Goal: Transaction & Acquisition: Book appointment/travel/reservation

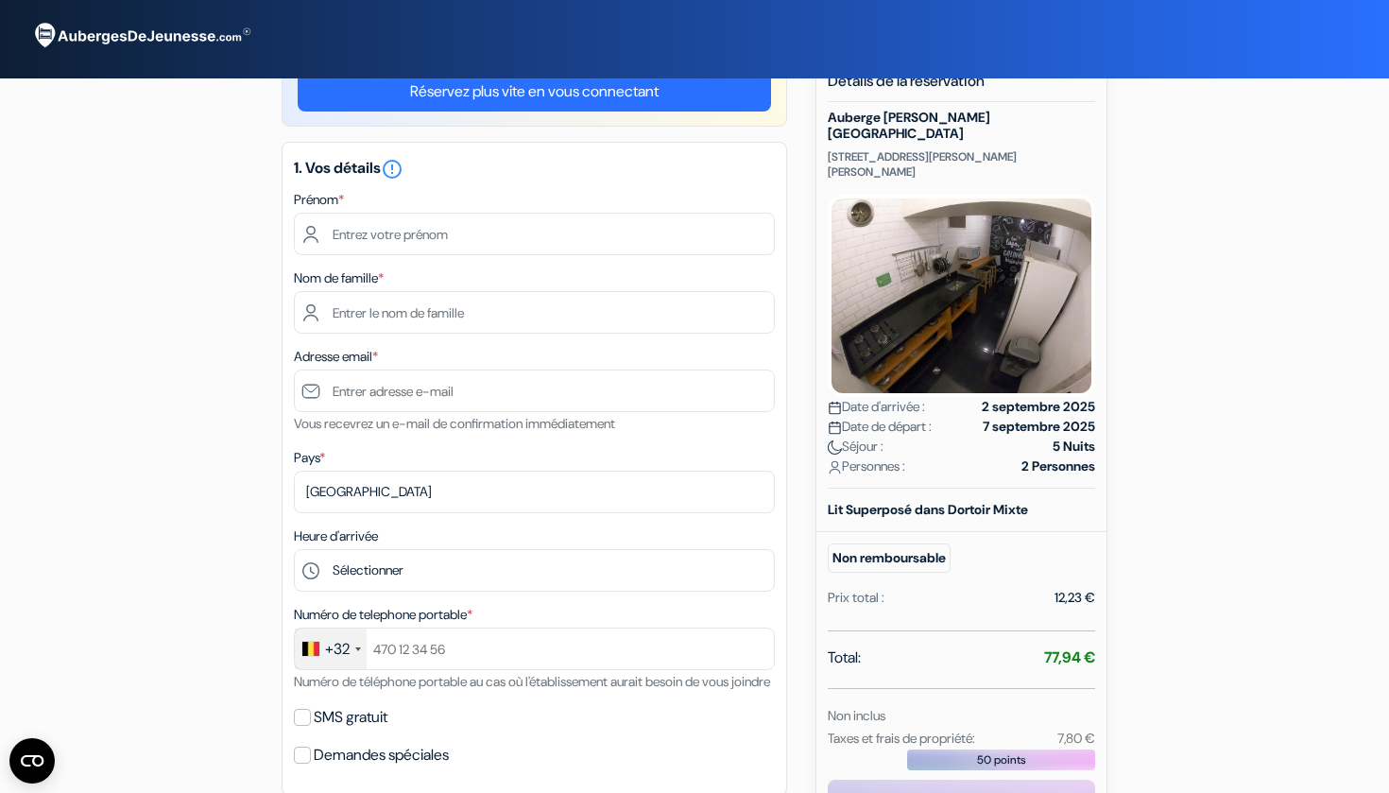
scroll to position [112, 0]
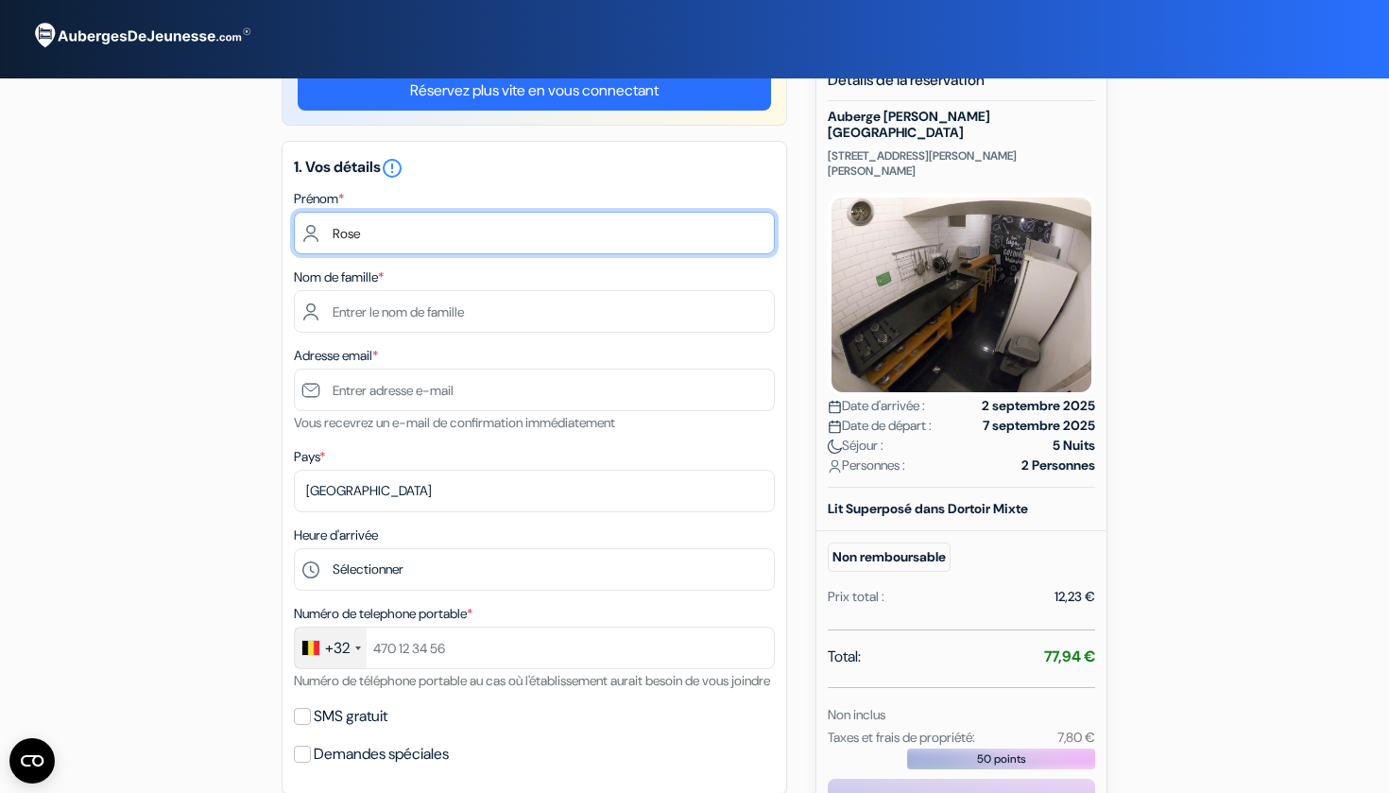
type input "Rose"
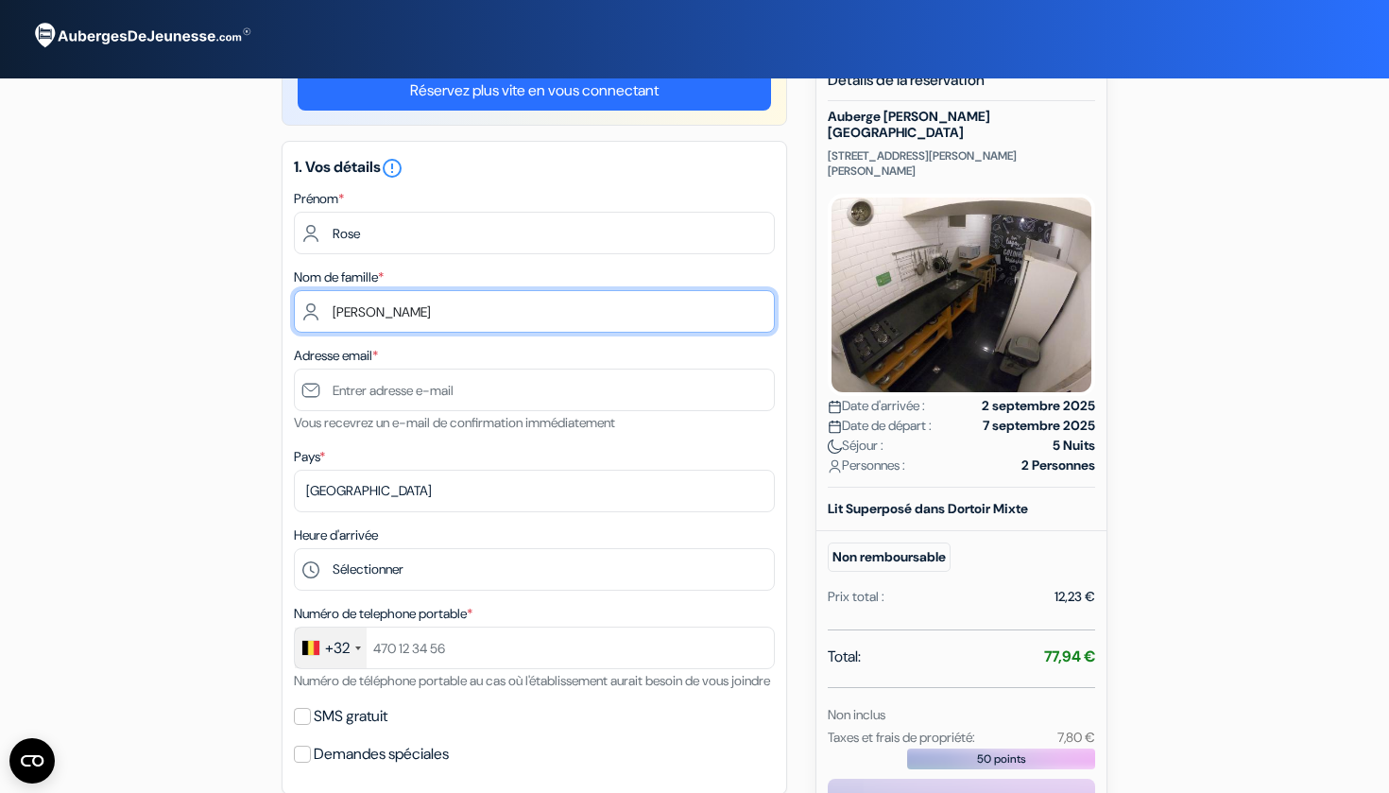
type input "[PERSON_NAME]"
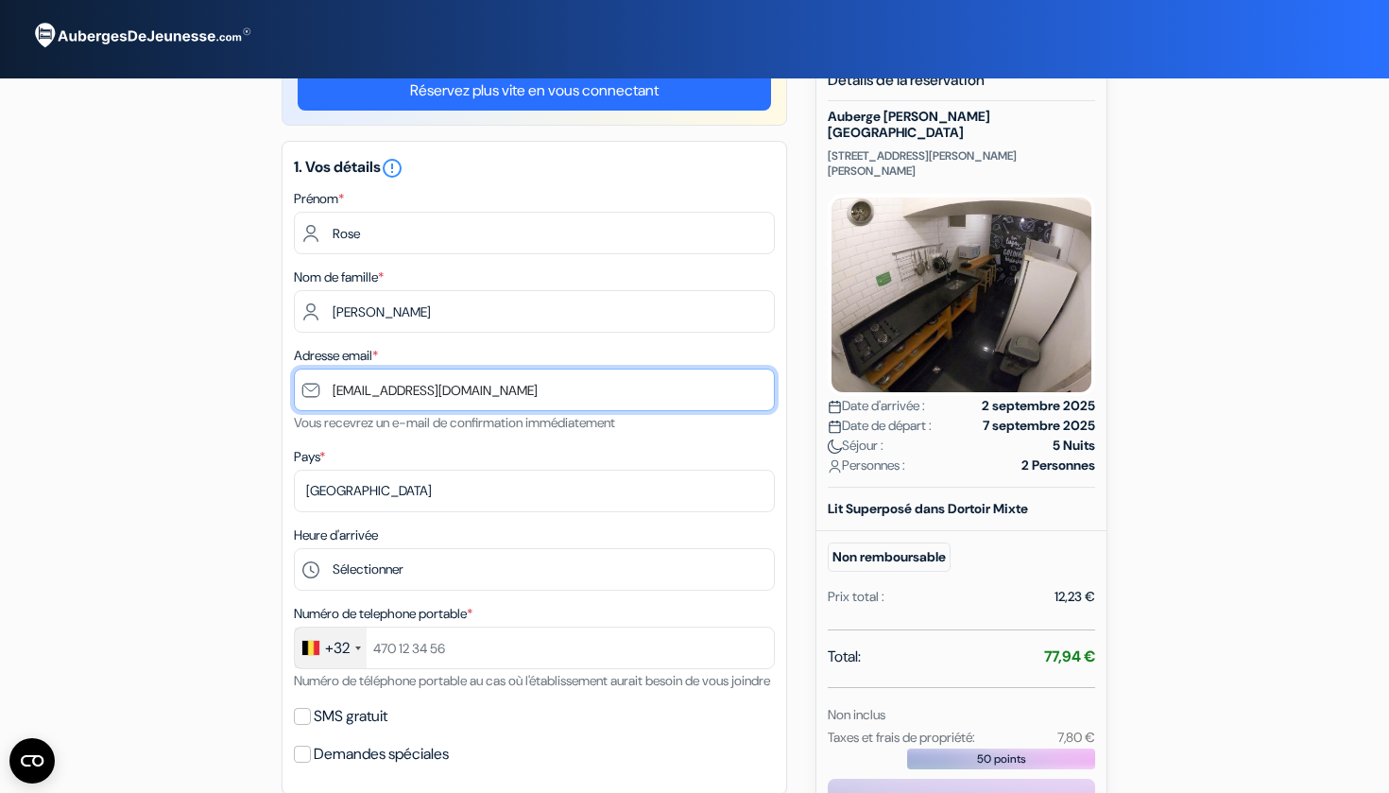
type input "[EMAIL_ADDRESS][DOMAIN_NAME]"
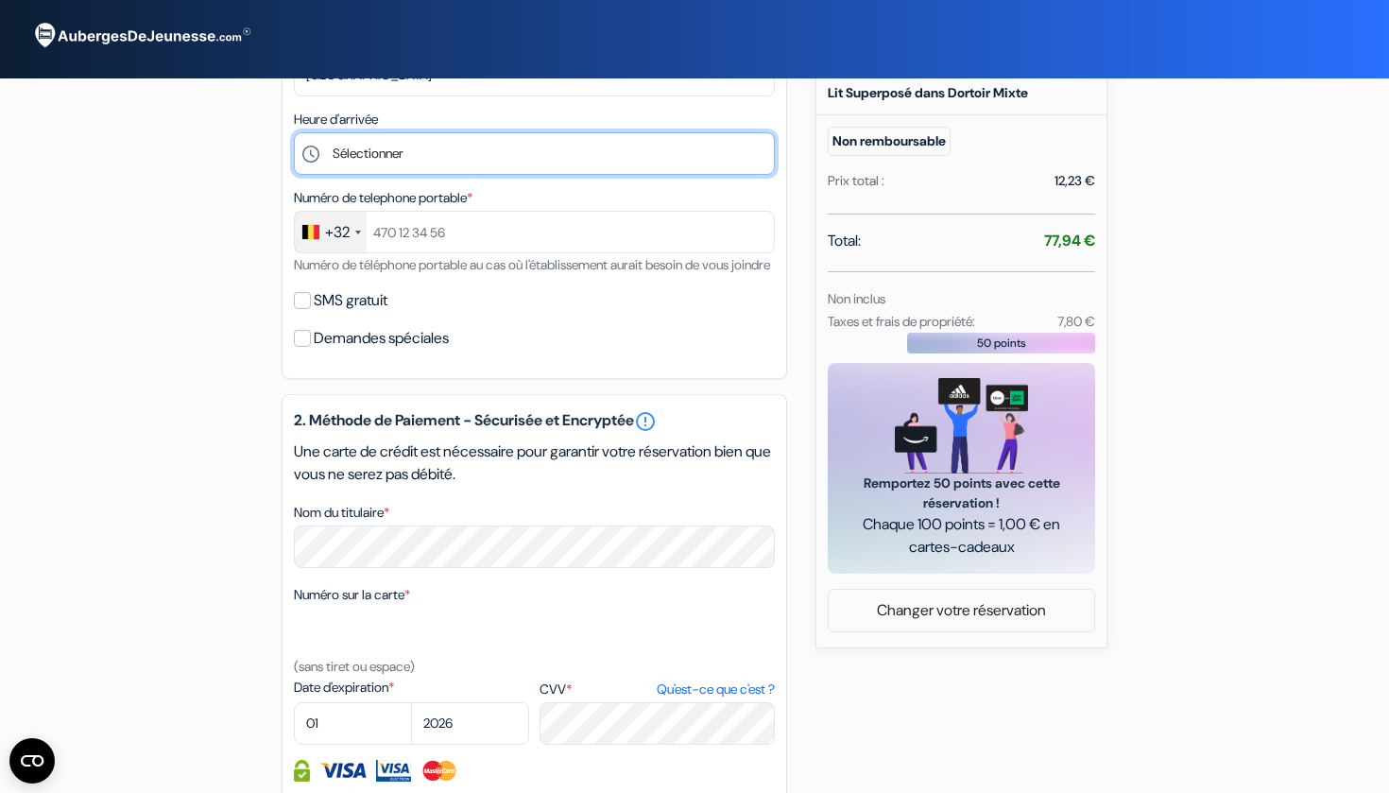
scroll to position [525, 0]
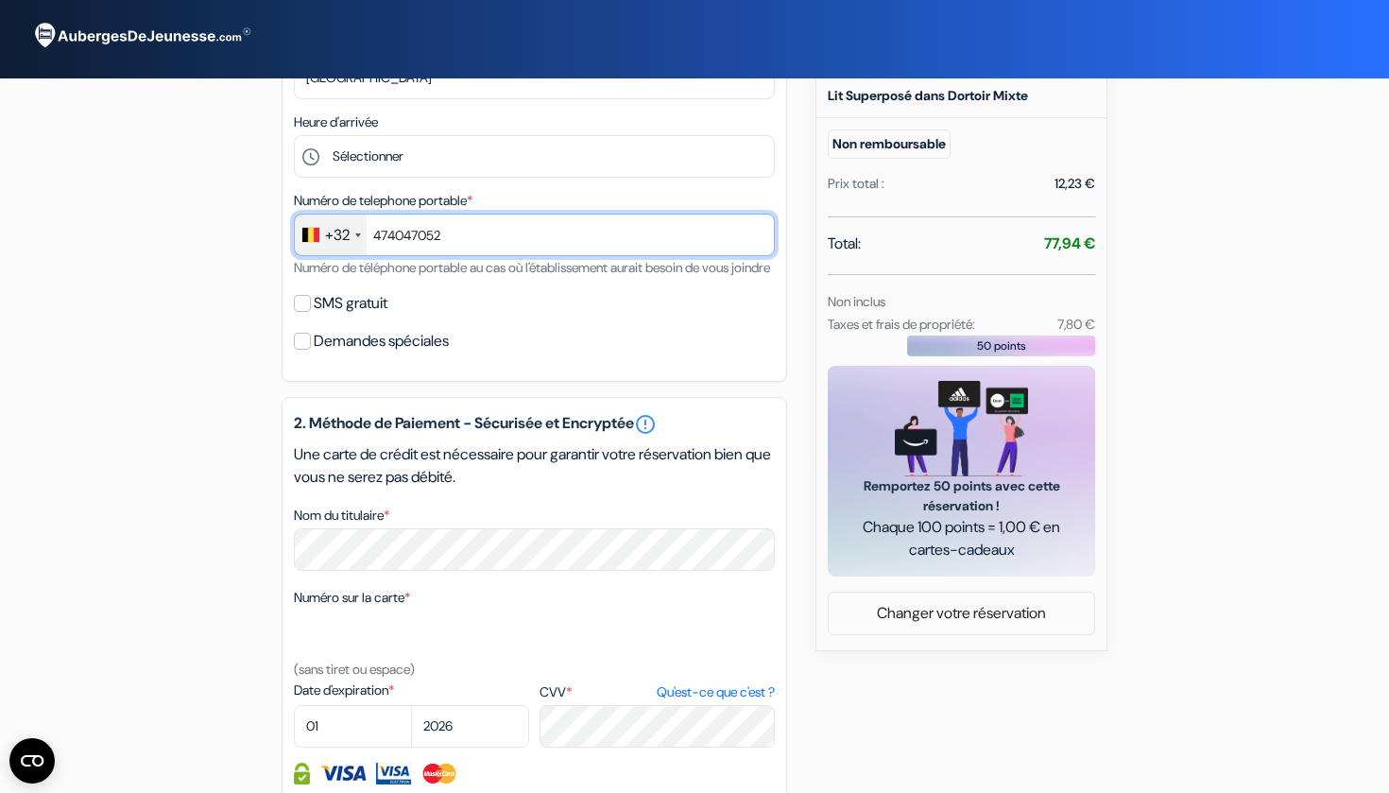
type input "474047052"
click at [307, 312] on input "SMS gratuit" at bounding box center [302, 303] width 17 height 17
checkbox input "true"
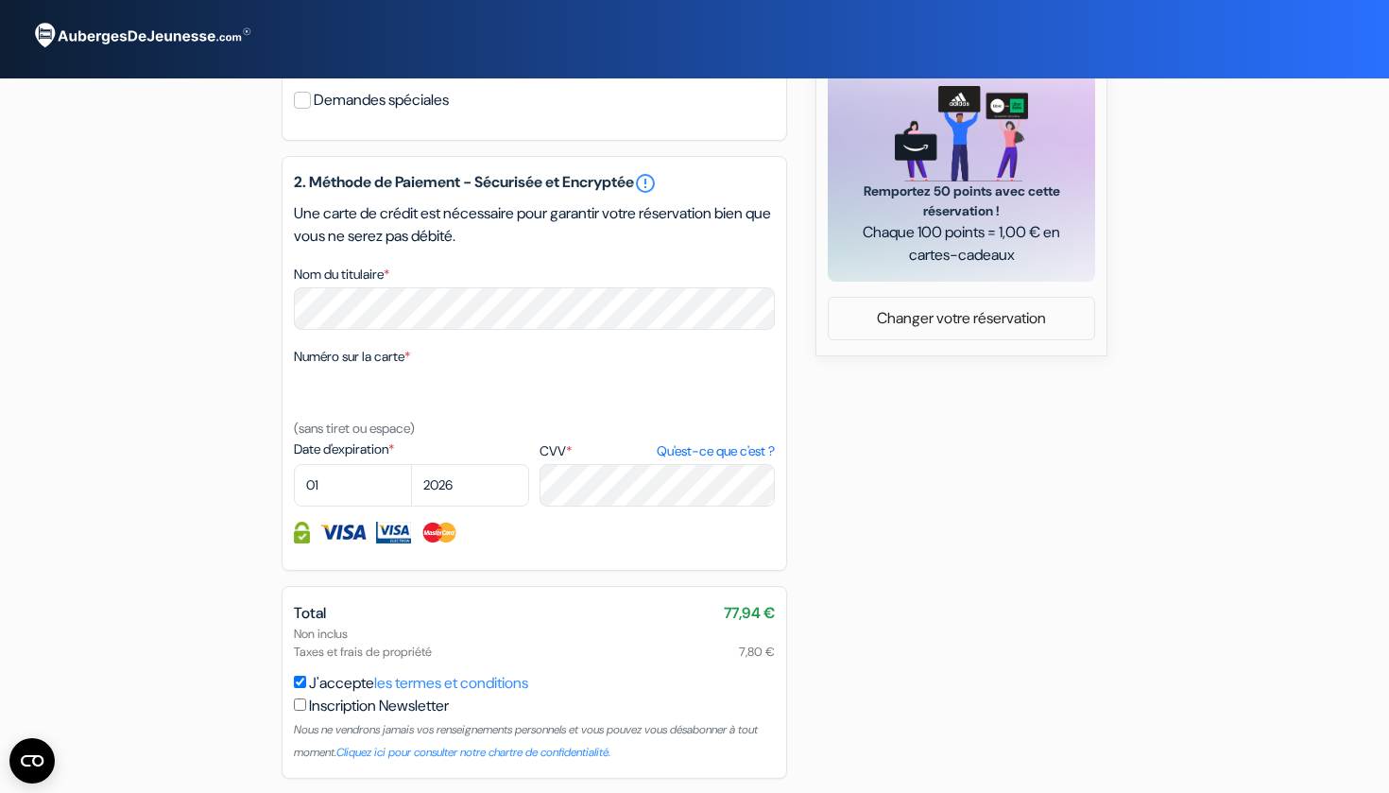
scroll to position [816, 0]
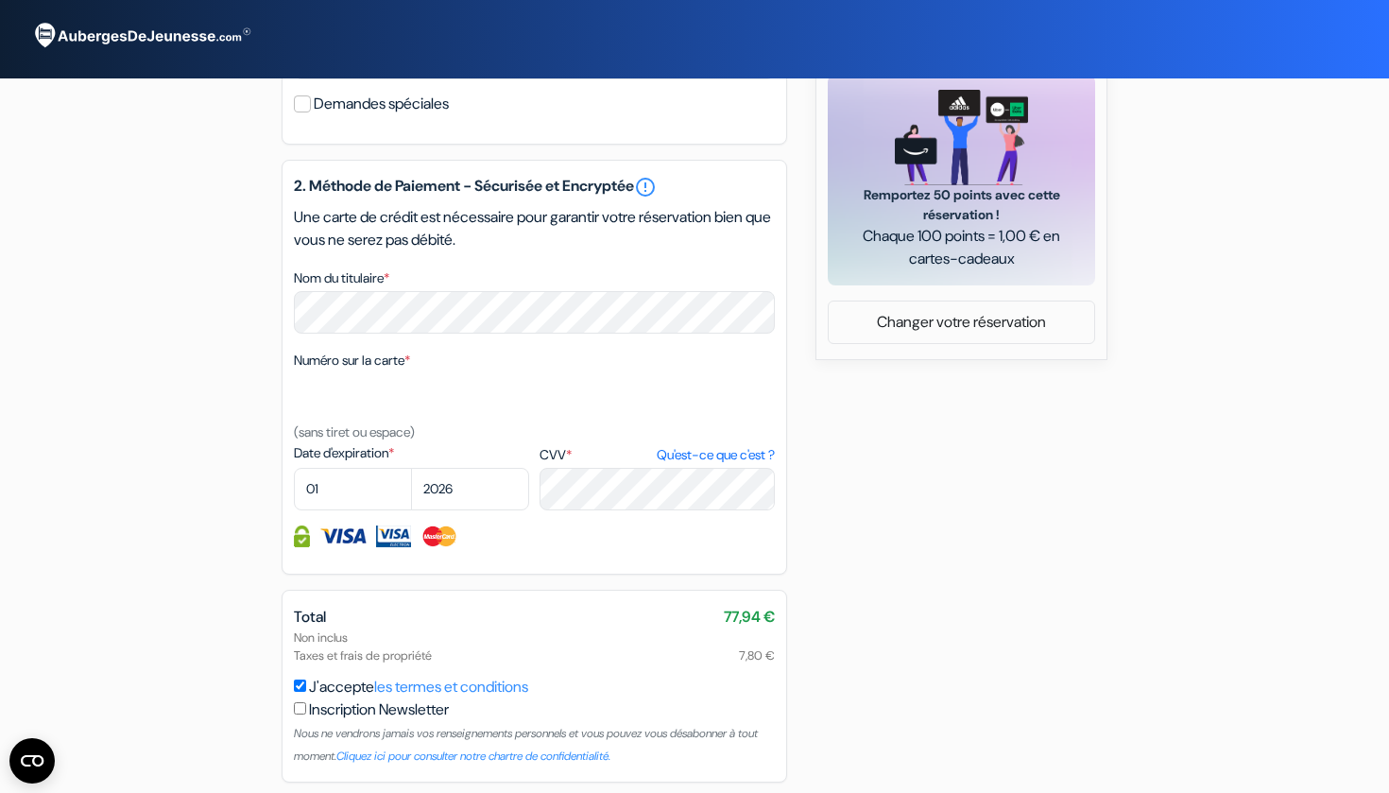
click at [564, 368] on div "2. Méthode de Paiement - Sécurisée et Encryptée error_outline Une carte de créd…" at bounding box center [535, 367] width 506 height 415
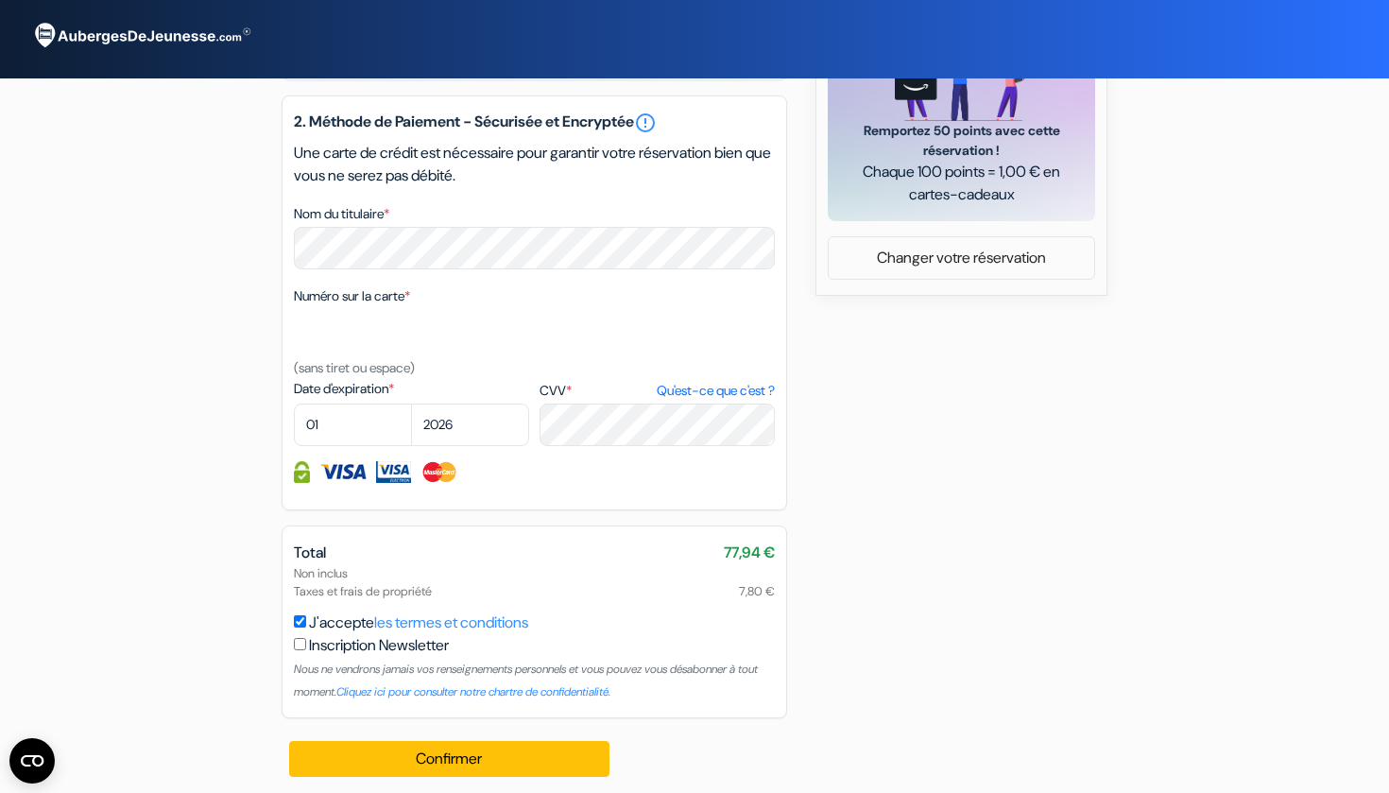
scroll to position [873, 0]
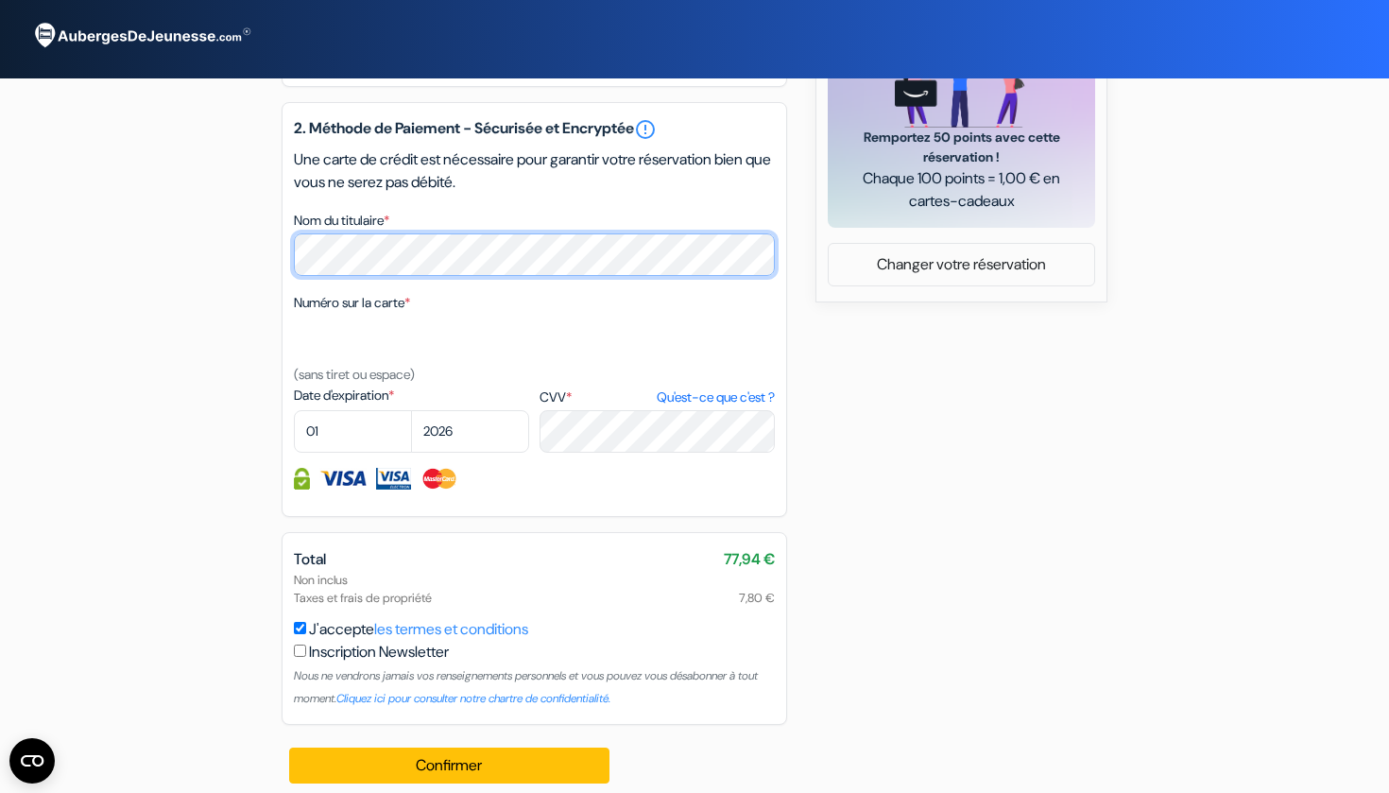
click at [235, 274] on div "add_box Auberge [PERSON_NAME][GEOGRAPHIC_DATA] [STREET_ADDRESS][PERSON_NAME][PE…" at bounding box center [695, 49] width 1248 height 1513
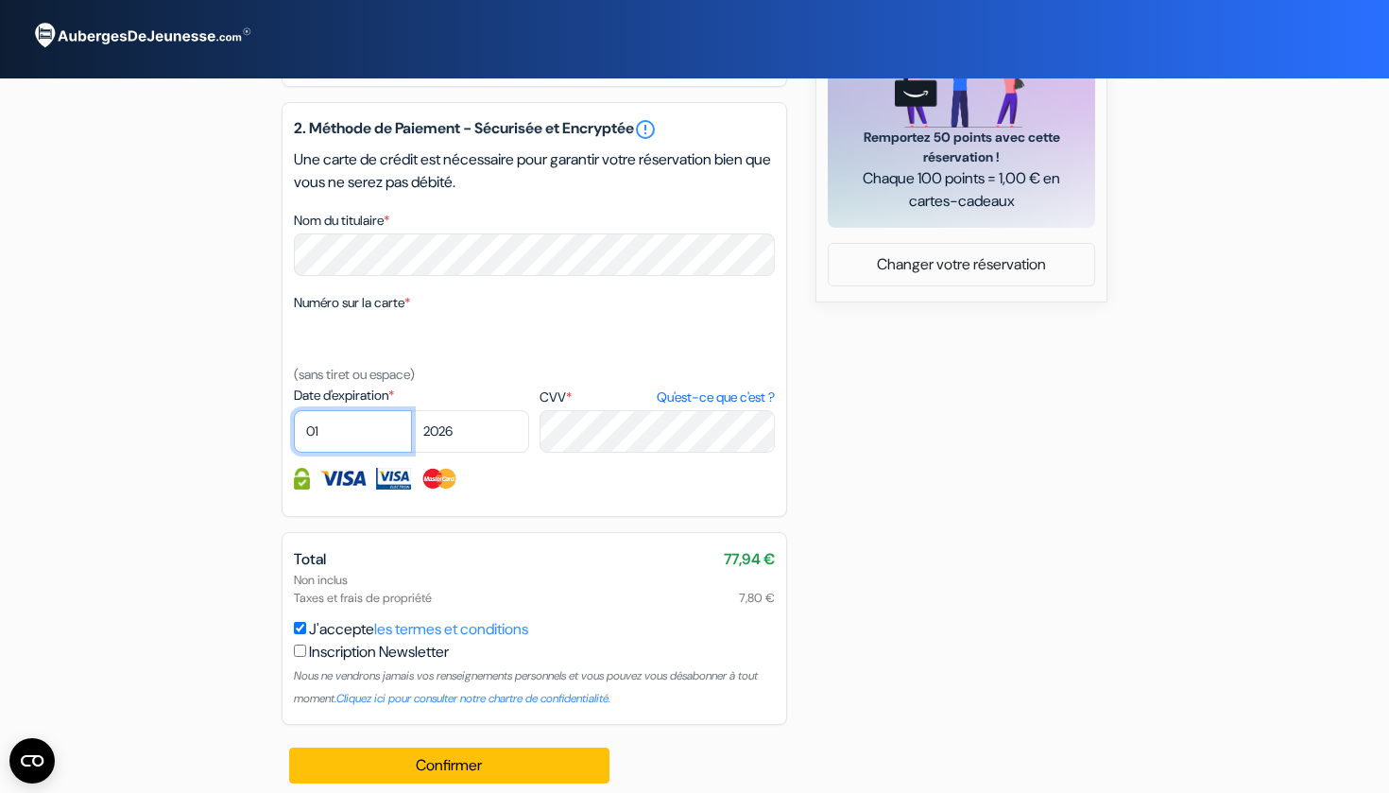
select select "08"
select select "2028"
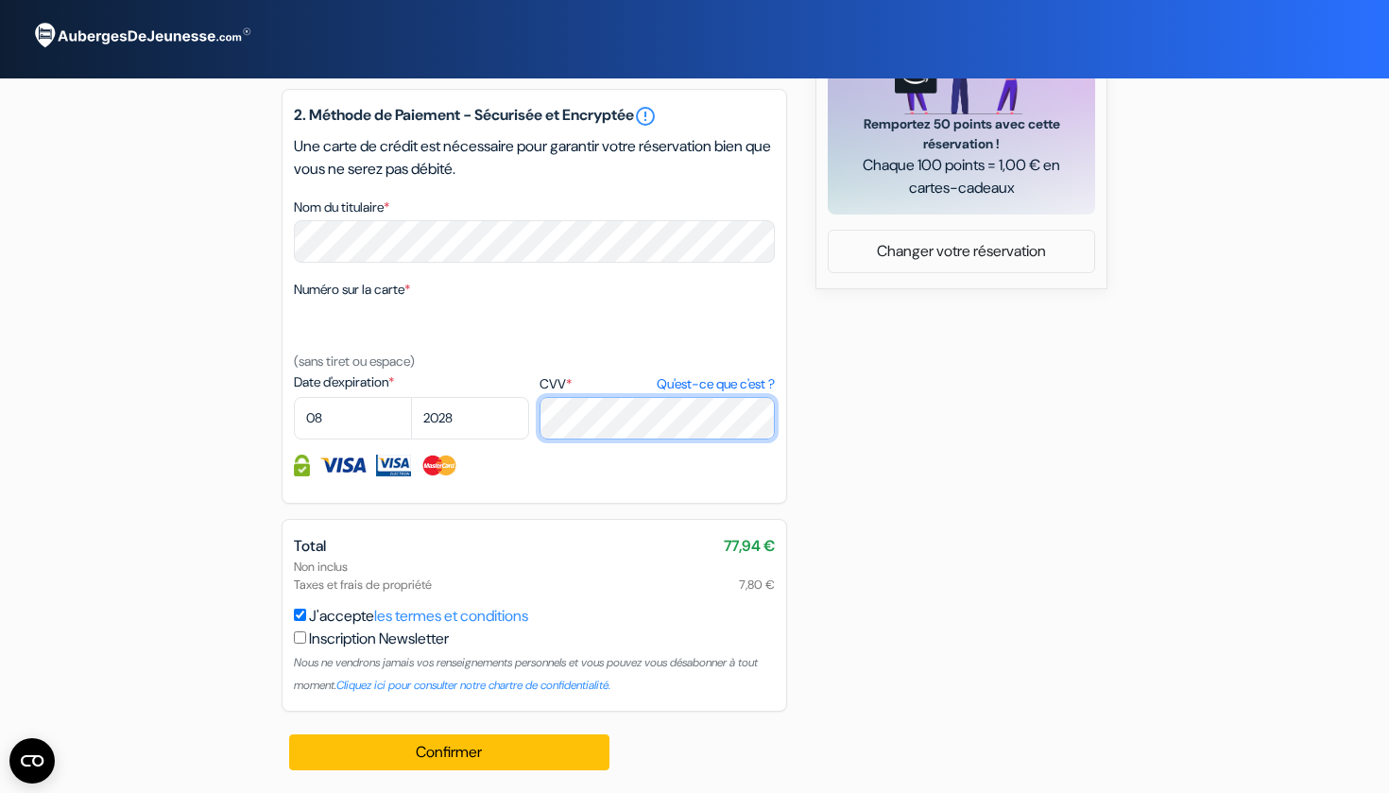
scroll to position [909, 0]
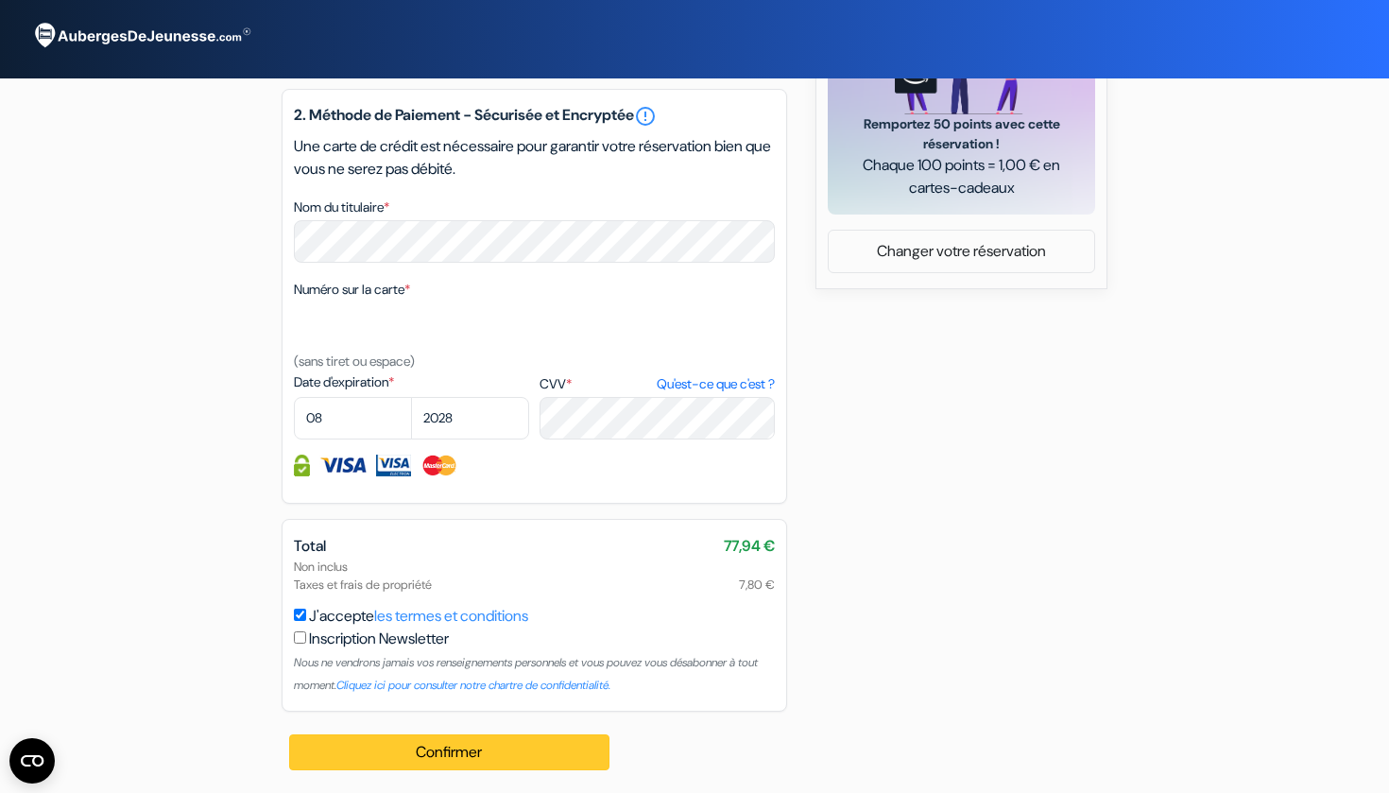
click at [434, 750] on button "Confirmer Loading..." at bounding box center [449, 752] width 320 height 36
